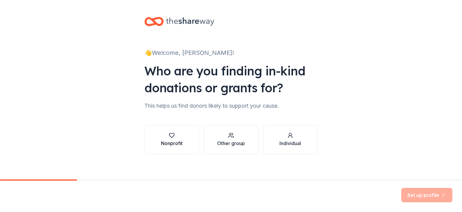
click at [175, 145] on div "Nonprofit" at bounding box center [172, 142] width 22 height 7
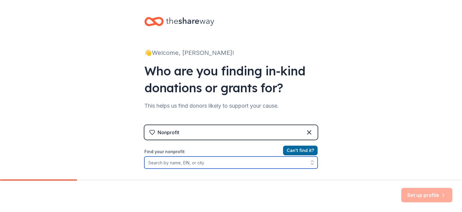
click at [169, 163] on input "Find your nonprofit" at bounding box center [230, 162] width 173 height 12
type input "s"
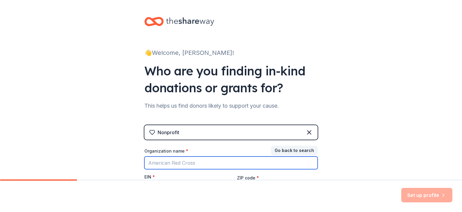
click at [158, 162] on input "Organization name *" at bounding box center [230, 162] width 173 height 13
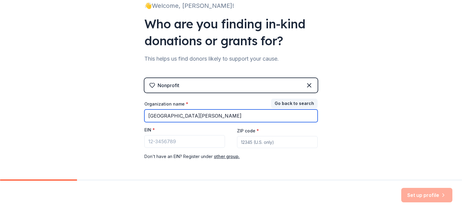
scroll to position [68, 0]
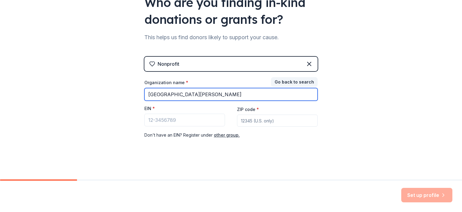
type input "[GEOGRAPHIC_DATA][PERSON_NAME]"
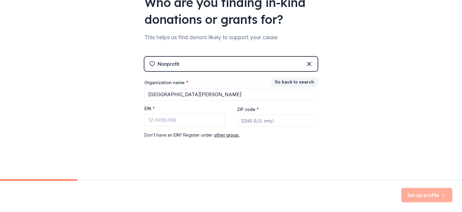
drag, startPoint x: 248, startPoint y: 121, endPoint x: 256, endPoint y: 120, distance: 7.6
click at [248, 122] on input "ZIP code *" at bounding box center [277, 120] width 81 height 12
type input "54736"
click at [181, 120] on input "EIN *" at bounding box center [184, 119] width 81 height 13
drag, startPoint x: 182, startPoint y: 119, endPoint x: 140, endPoint y: 127, distance: 42.7
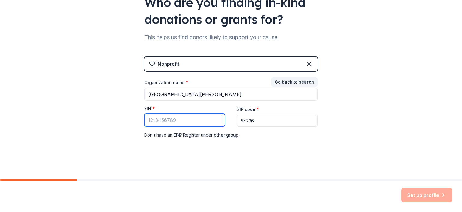
click at [144, 126] on input "EIN *" at bounding box center [184, 119] width 81 height 13
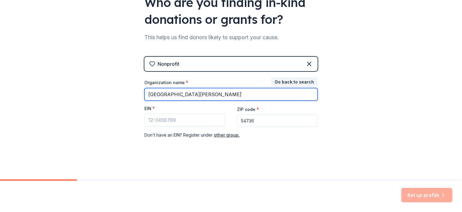
drag, startPoint x: 190, startPoint y: 94, endPoint x: 148, endPoint y: 95, distance: 42.1
click at [148, 95] on input "[GEOGRAPHIC_DATA][PERSON_NAME]" at bounding box center [230, 94] width 173 height 13
click at [158, 94] on input "SaintVincentdePaul" at bounding box center [230, 94] width 173 height 13
click at [160, 94] on input "SaintVincentdePaul" at bounding box center [230, 94] width 173 height 13
type input "Saint VincentdePaul"
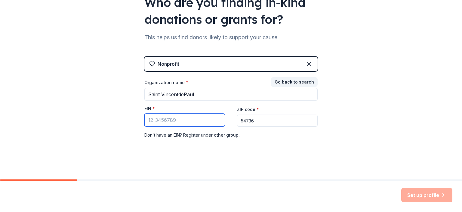
click at [148, 119] on input "EIN *" at bounding box center [184, 119] width 81 height 13
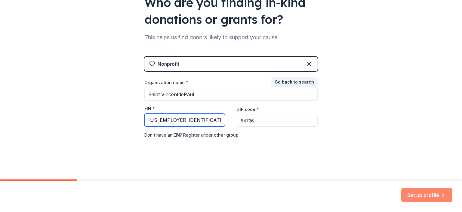
type input "[US_EMPLOYER_IDENTIFICATION_NUMBER]"
click at [424, 194] on button "Set up profile" at bounding box center [426, 194] width 51 height 14
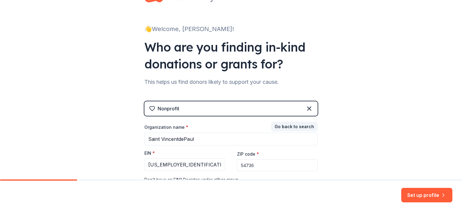
scroll to position [68, 0]
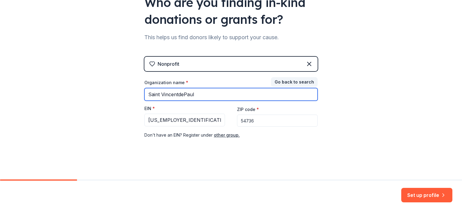
drag, startPoint x: 199, startPoint y: 91, endPoint x: 100, endPoint y: 119, distance: 102.7
click at [144, 100] on input "Saint VincentdePaul" at bounding box center [230, 94] width 173 height 13
